Goal: Information Seeking & Learning: Check status

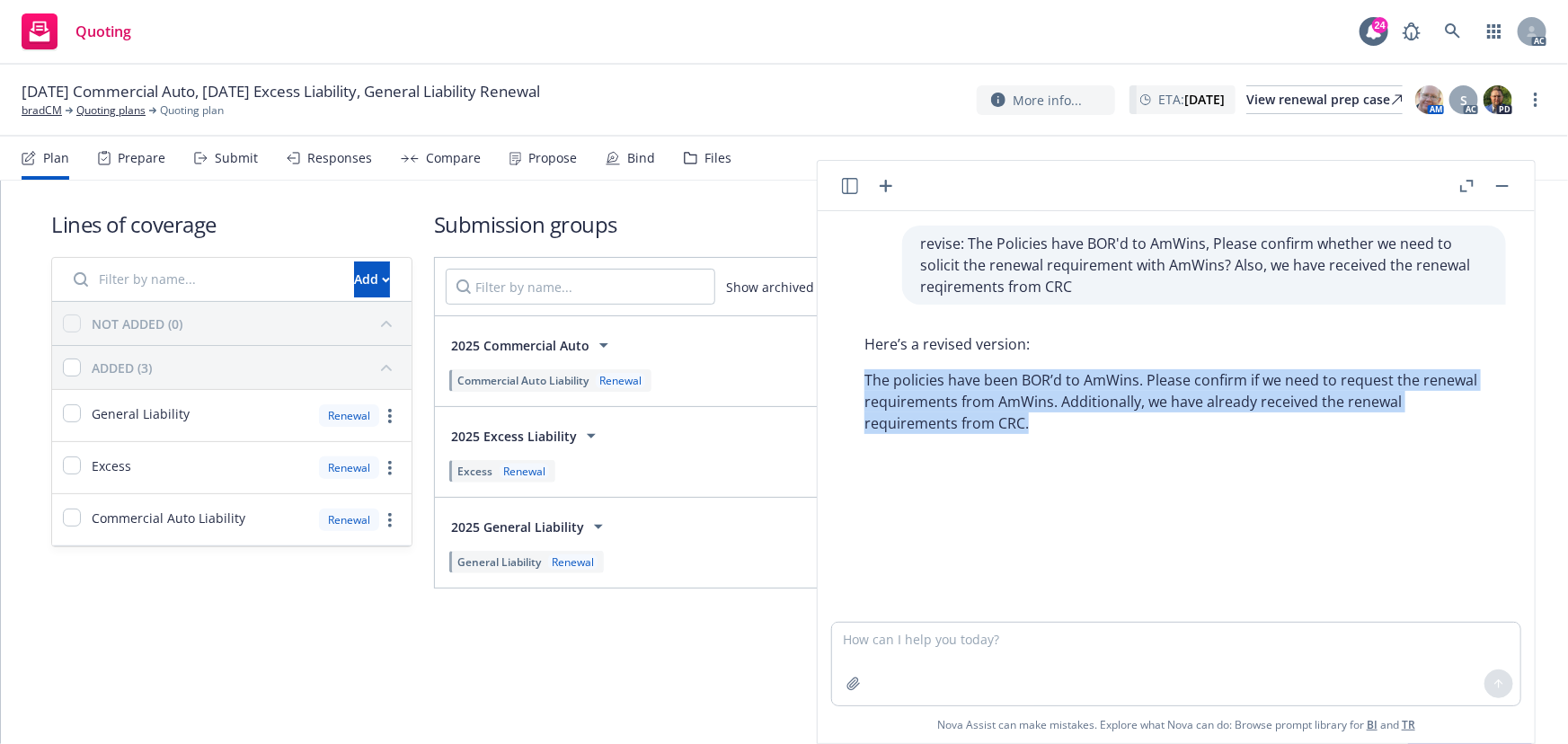
drag, startPoint x: 1041, startPoint y: 421, endPoint x: 862, endPoint y: 379, distance: 183.9
click at [862, 379] on div "Here’s a revised version: The policies have been BOR’d to AmWins. Please confir…" at bounding box center [1176, 384] width 660 height 115
copy p "The policies have been BOR’d to AmWins. Please confirm if we need to request th…"
